Goal: Navigation & Orientation: Find specific page/section

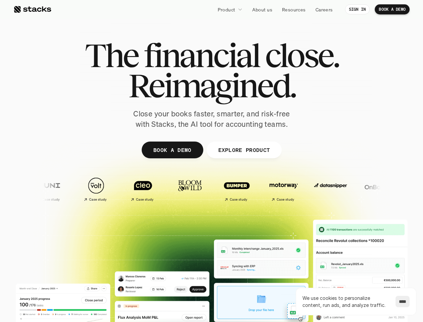
click at [212, 161] on div at bounding box center [212, 164] width 402 height 302
click at [230, 9] on p "Product" at bounding box center [227, 9] width 18 height 7
click at [405, 189] on img at bounding box center [425, 186] width 40 height 28
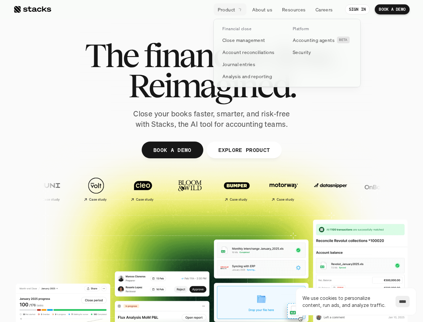
click at [240, 189] on div "Case study Case study Case study Case study Case study" at bounding box center [354, 189] width 654 height 31
